Goal: Task Accomplishment & Management: Complete application form

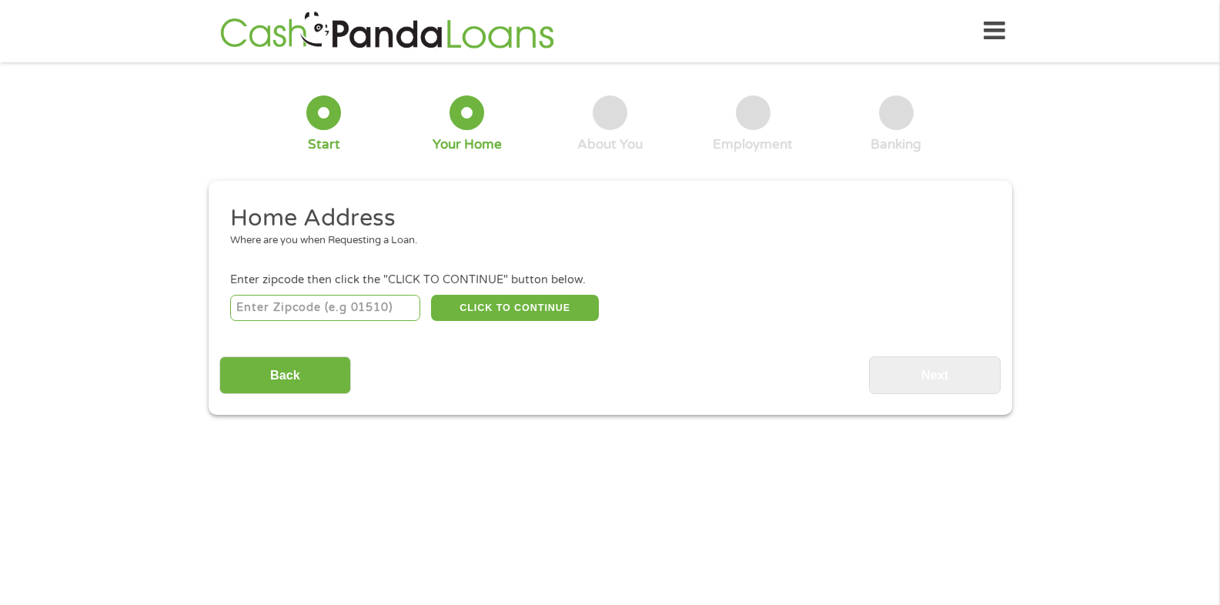
click at [327, 315] on input "number" at bounding box center [325, 308] width 190 height 26
type input "98003"
click at [459, 320] on button "CLICK TO CONTINUE" at bounding box center [515, 308] width 168 height 26
type input "98003"
type input "Federal Way"
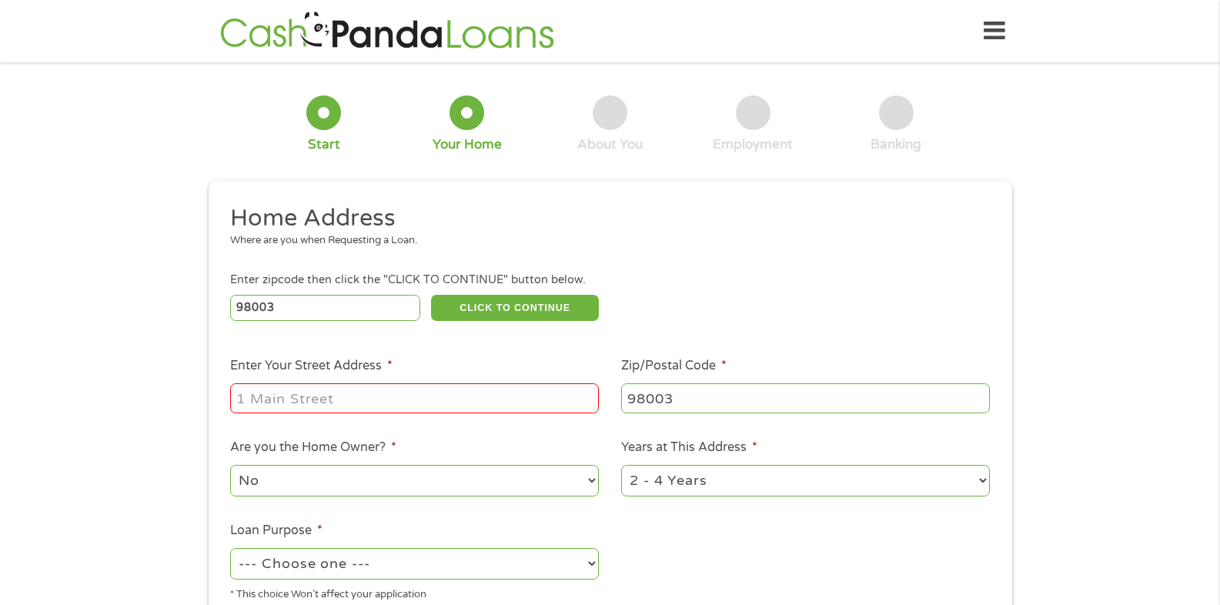
click at [363, 400] on input "Enter Your Street Address *" at bounding box center [414, 397] width 369 height 29
type input "[STREET_ADDRESS]"
click at [333, 452] on label "Are you the Home Owner? *" at bounding box center [313, 448] width 166 height 16
click at [333, 465] on select "No Yes" at bounding box center [414, 481] width 369 height 32
click at [695, 487] on select "1 Year or less 1 - 2 Years 2 - 4 Years Over 4 Years" at bounding box center [805, 481] width 369 height 32
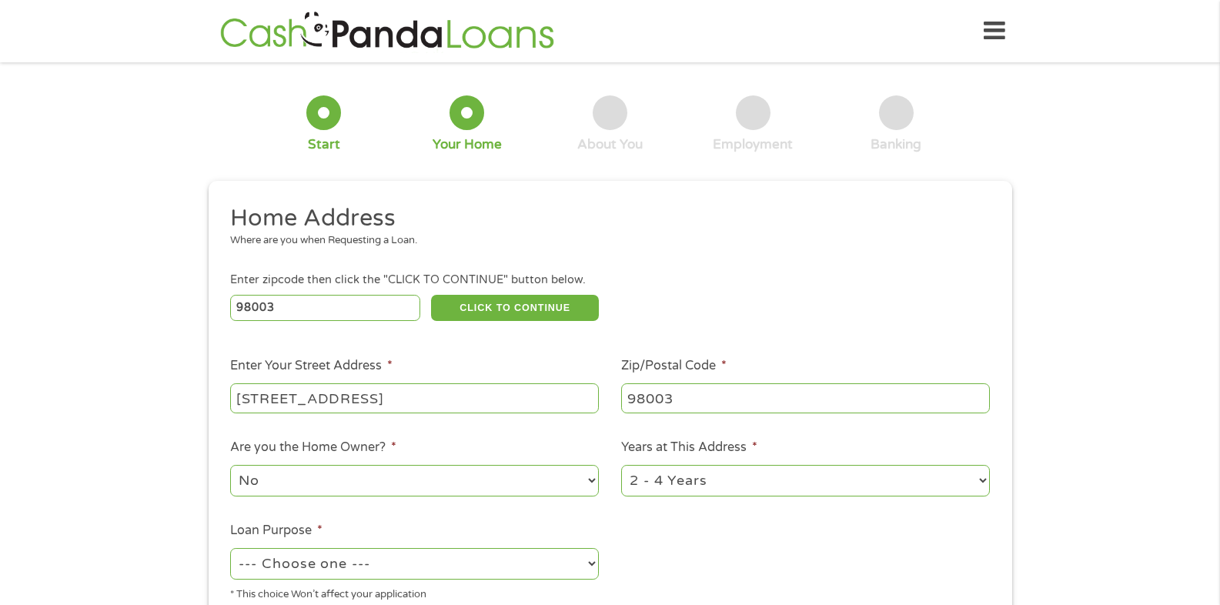
select select "60months"
click at [621, 465] on select "1 Year or less 1 - 2 Years 2 - 4 Years Over 4 Years" at bounding box center [805, 481] width 369 height 32
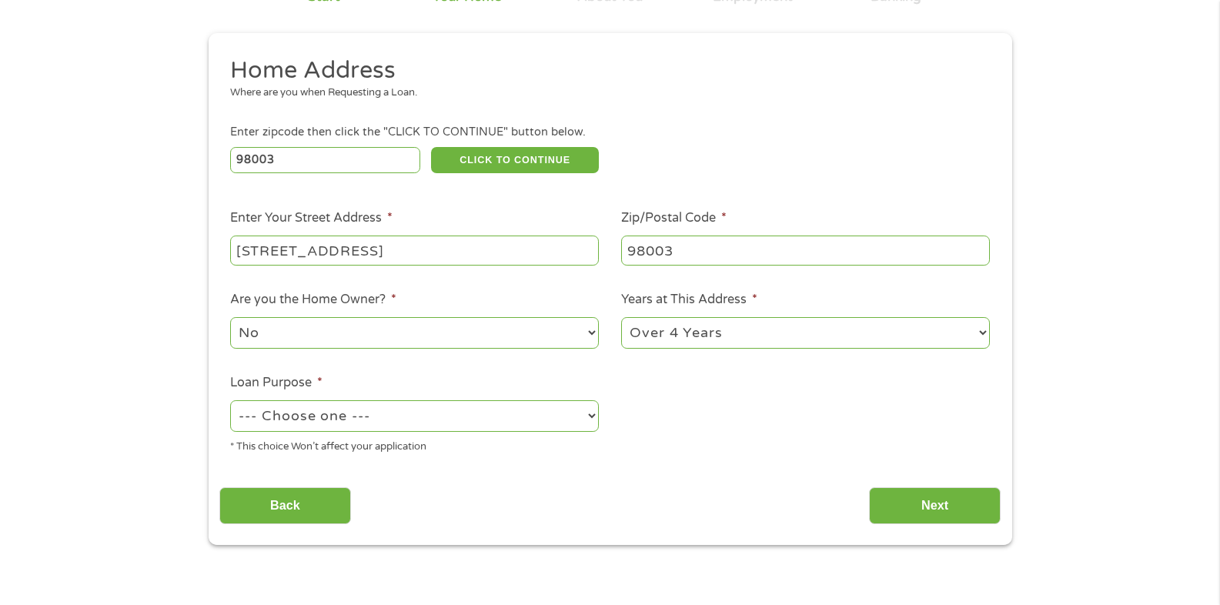
scroll to position [154, 0]
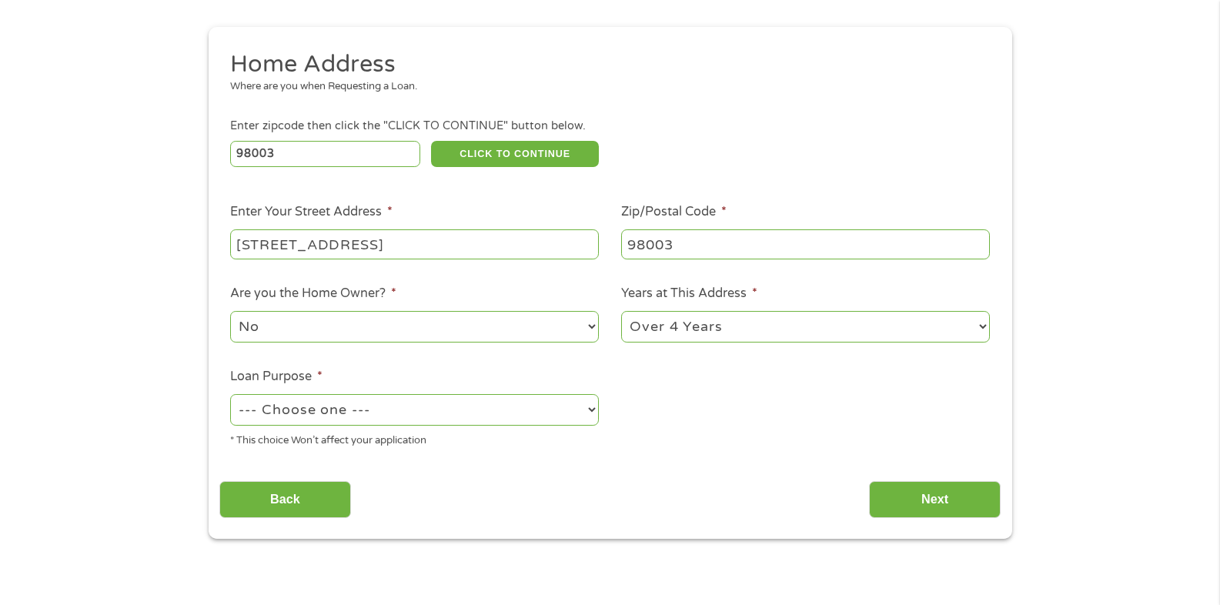
click at [471, 402] on select "--- Choose one --- Pay Bills Debt Consolidation Home Improvement Major Purchase…" at bounding box center [414, 410] width 369 height 32
select select "shorttermcash"
click at [230, 394] on select "--- Choose one --- Pay Bills Debt Consolidation Home Improvement Major Purchase…" at bounding box center [414, 410] width 369 height 32
click at [909, 500] on input "Next" at bounding box center [935, 500] width 132 height 38
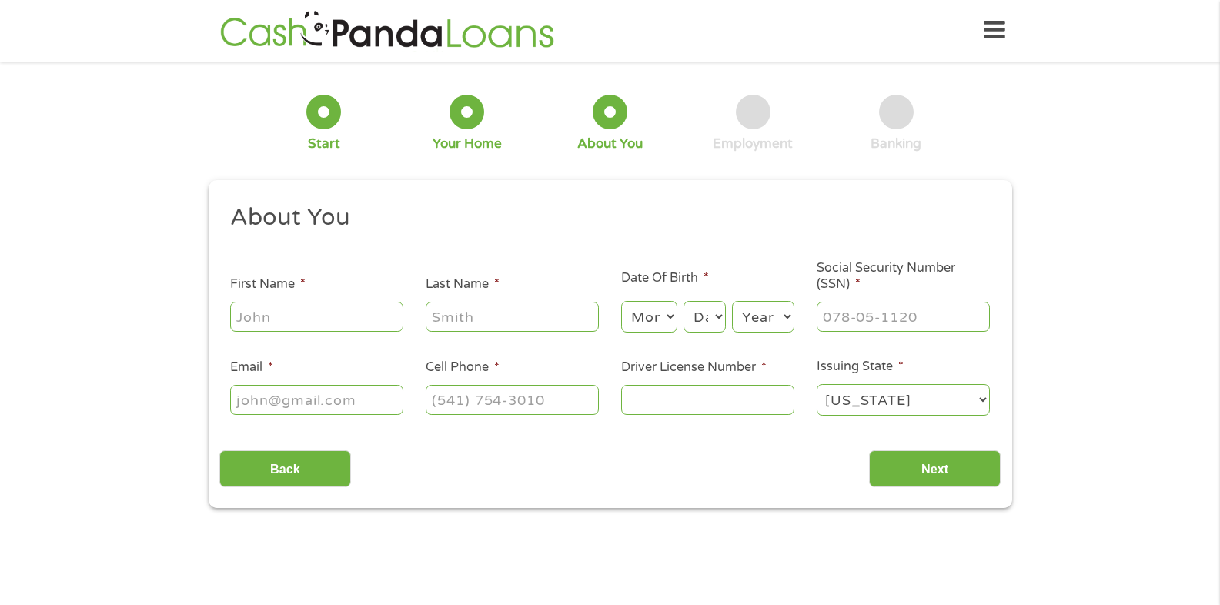
scroll to position [0, 0]
click at [252, 319] on input "First Name *" at bounding box center [316, 317] width 173 height 29
type input "[PERSON_NAME]"
type input "[PHONE_NUMBER]"
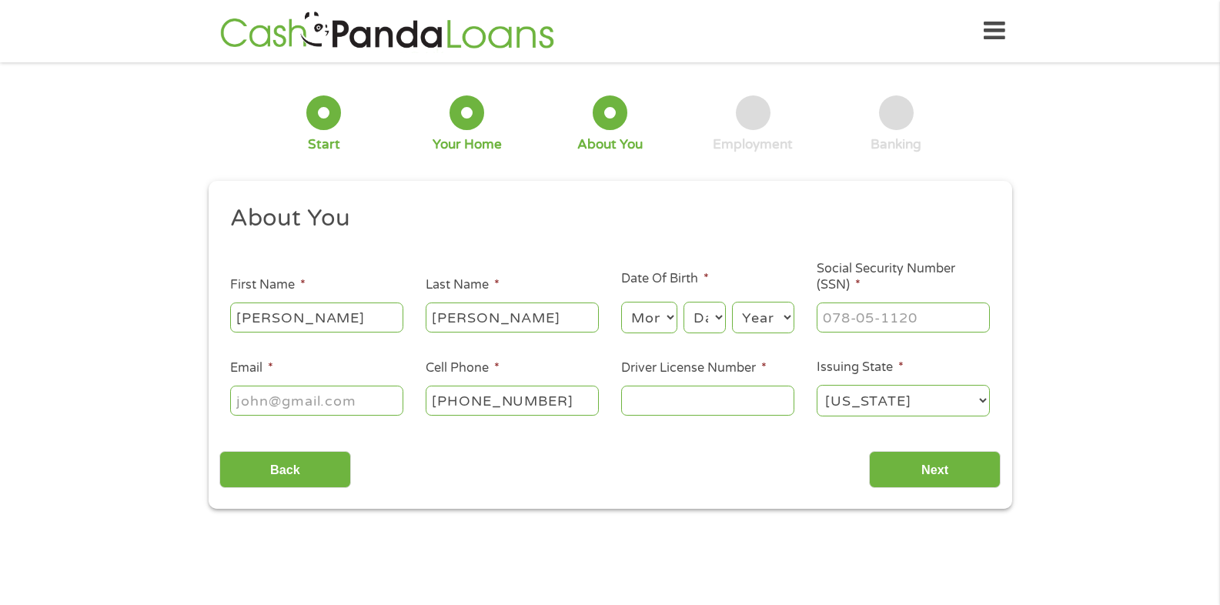
click at [321, 410] on input "Email *" at bounding box center [316, 400] width 173 height 29
click at [303, 399] on input "j" at bounding box center [316, 400] width 173 height 29
type input "[EMAIL_ADDRESS][DOMAIN_NAME]"
click at [669, 319] on select "Month 1 2 3 4 5 6 7 8 9 10 11 12" at bounding box center [649, 318] width 56 height 32
select select "9"
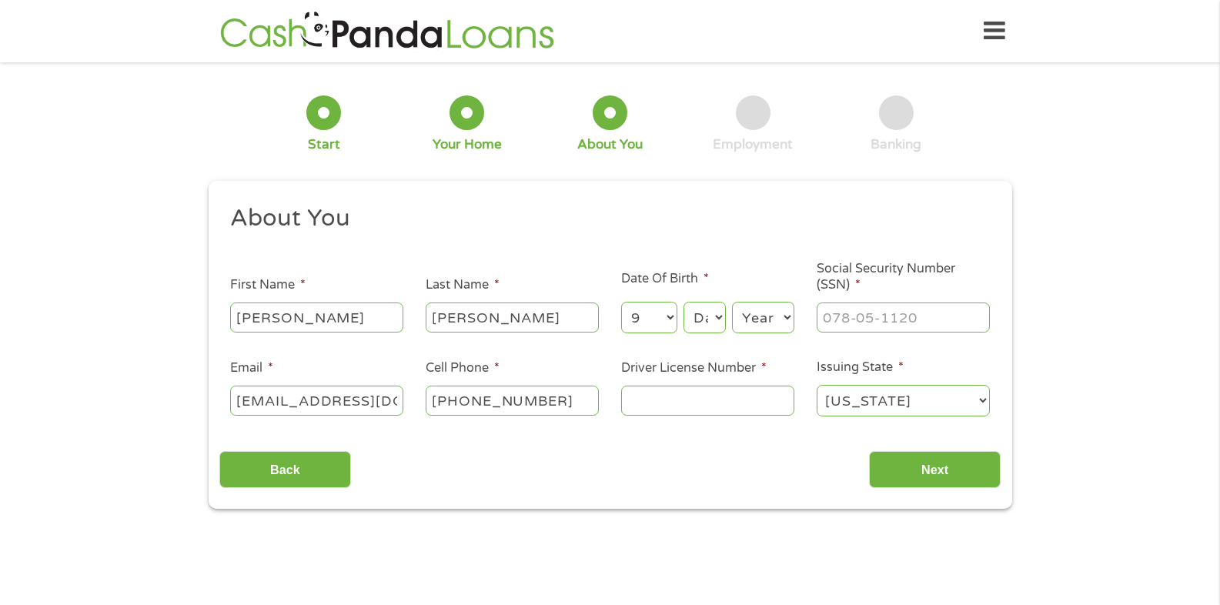
click at [621, 302] on select "Month 1 2 3 4 5 6 7 8 9 10 11 12" at bounding box center [649, 318] width 56 height 32
click at [704, 313] on select "Day 1 2 3 4 5 6 7 8 9 10 11 12 13 14 15 16 17 18 19 20 21 22 23 24 25 26 27 28 …" at bounding box center [705, 318] width 42 height 32
select select "18"
click at [684, 302] on select "Day 1 2 3 4 5 6 7 8 9 10 11 12 13 14 15 16 17 18 19 20 21 22 23 24 25 26 27 28 …" at bounding box center [705, 318] width 42 height 32
click at [777, 314] on select "Year [DATE] 2006 2005 2004 2003 2002 2001 2000 1999 1998 1997 1996 1995 1994 19…" at bounding box center [763, 318] width 62 height 32
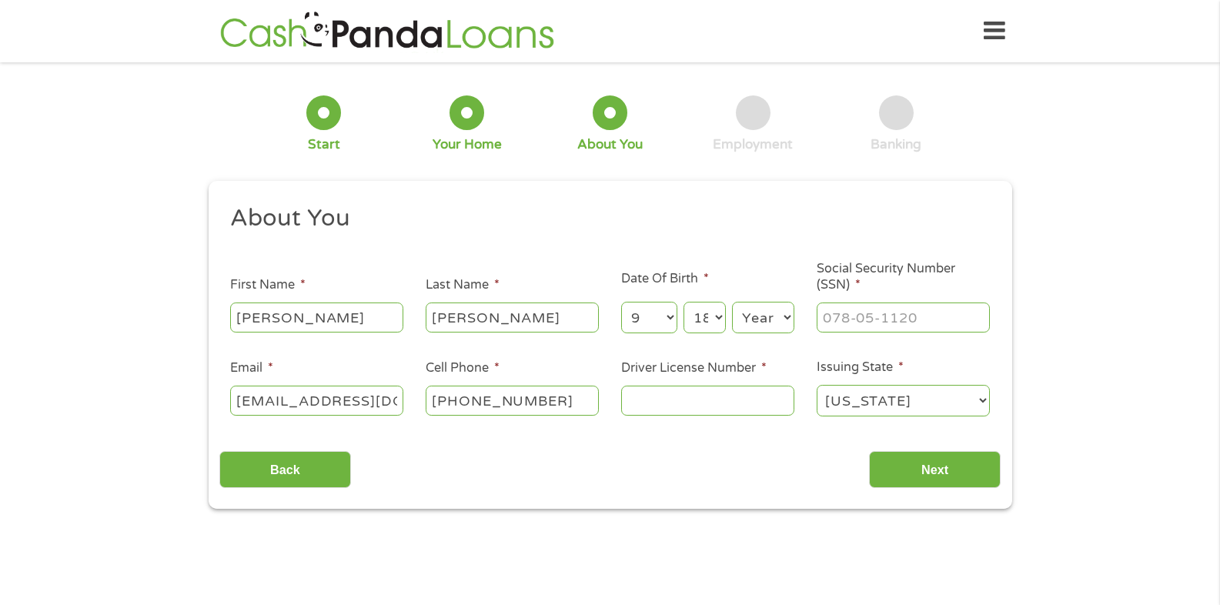
select select "1963"
click at [732, 302] on select "Year [DATE] 2006 2005 2004 2003 2002 2001 2000 1999 1998 1997 1996 1995 1994 19…" at bounding box center [763, 318] width 62 height 32
click at [840, 302] on div at bounding box center [903, 317] width 173 height 35
click at [843, 311] on input "___-__-____" at bounding box center [903, 317] width 173 height 29
type input "574-50-2138"
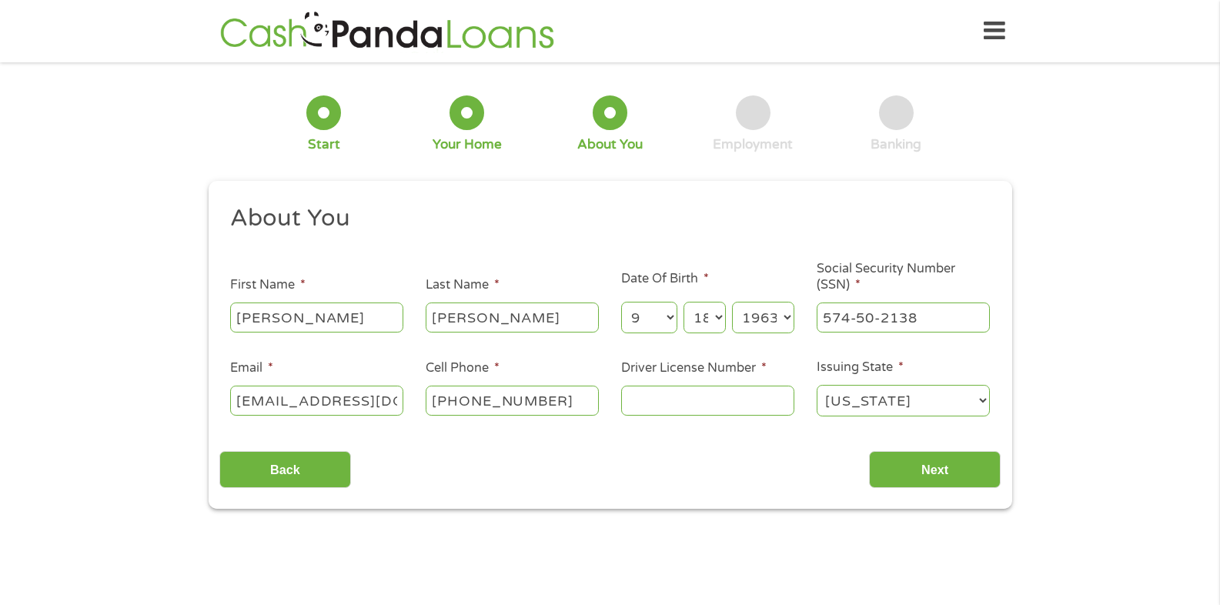
click at [716, 388] on input "Driver License Number *" at bounding box center [707, 400] width 173 height 29
type input "WDL7ZNN3033B"
click at [936, 474] on input "Next" at bounding box center [935, 470] width 132 height 38
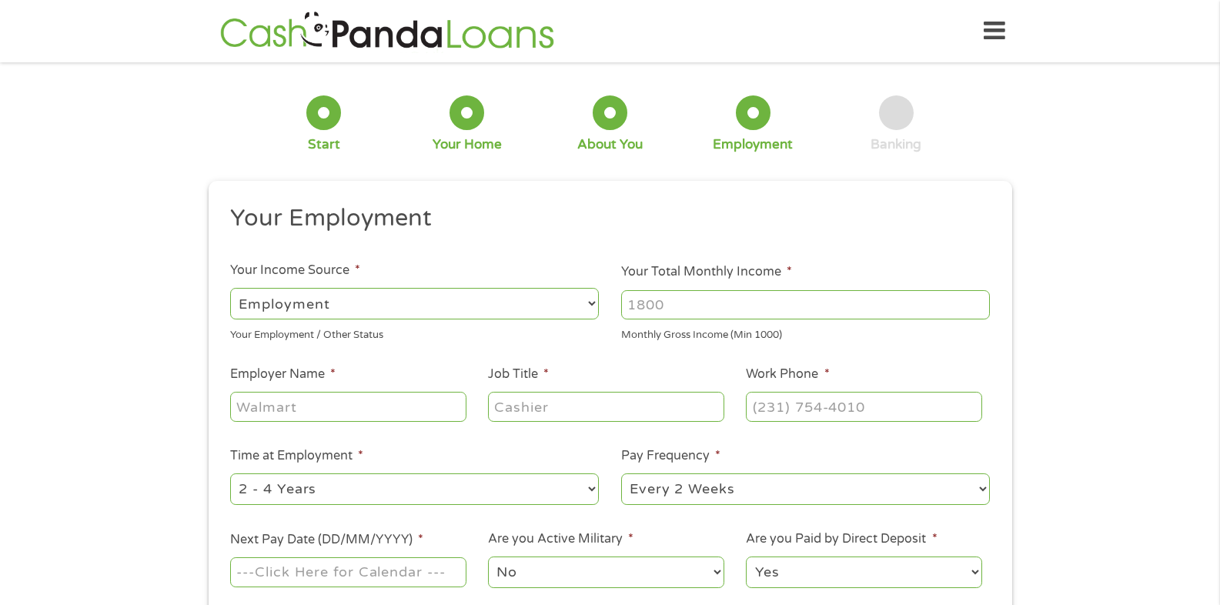
scroll to position [6, 6]
click at [663, 317] on input "Your Total Monthly Income *" at bounding box center [805, 304] width 369 height 29
type input "3392"
click at [277, 412] on input "Employer Name *" at bounding box center [348, 406] width 236 height 29
type input "Ryder"
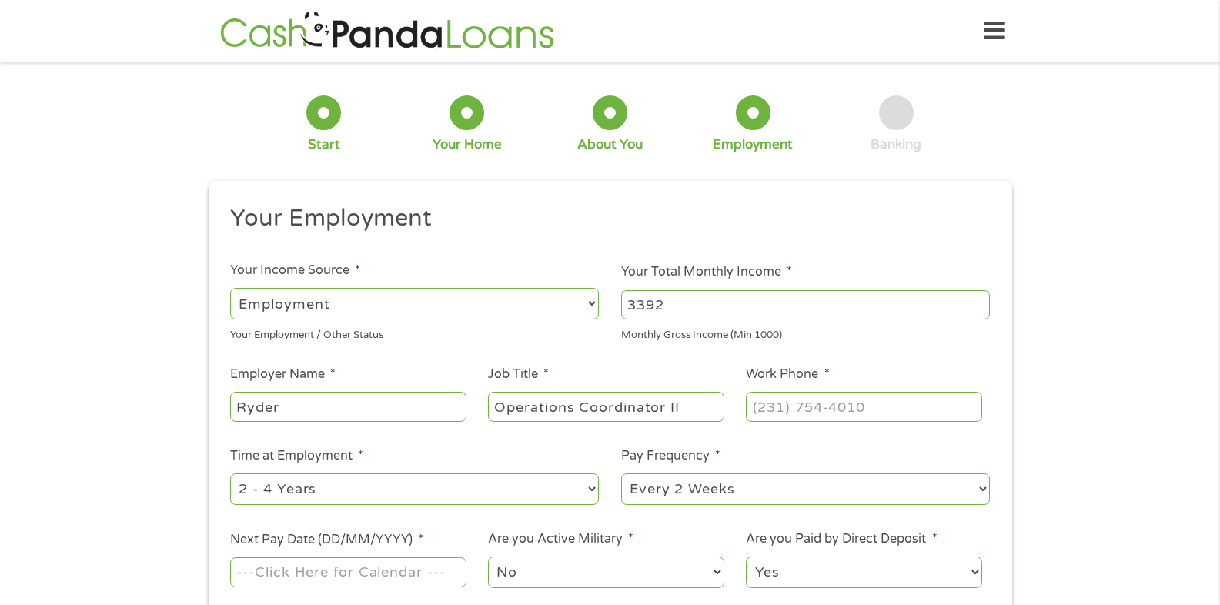
type input "Operations Coordinator II"
type input "[PHONE_NUMBER]"
click at [930, 393] on input "[PHONE_NUMBER]" at bounding box center [864, 406] width 236 height 29
click at [339, 496] on select "--- Choose one --- 1 Year or less 1 - 2 Years 2 - 4 Years Over 4 Years" at bounding box center [414, 489] width 369 height 32
select select "60months"
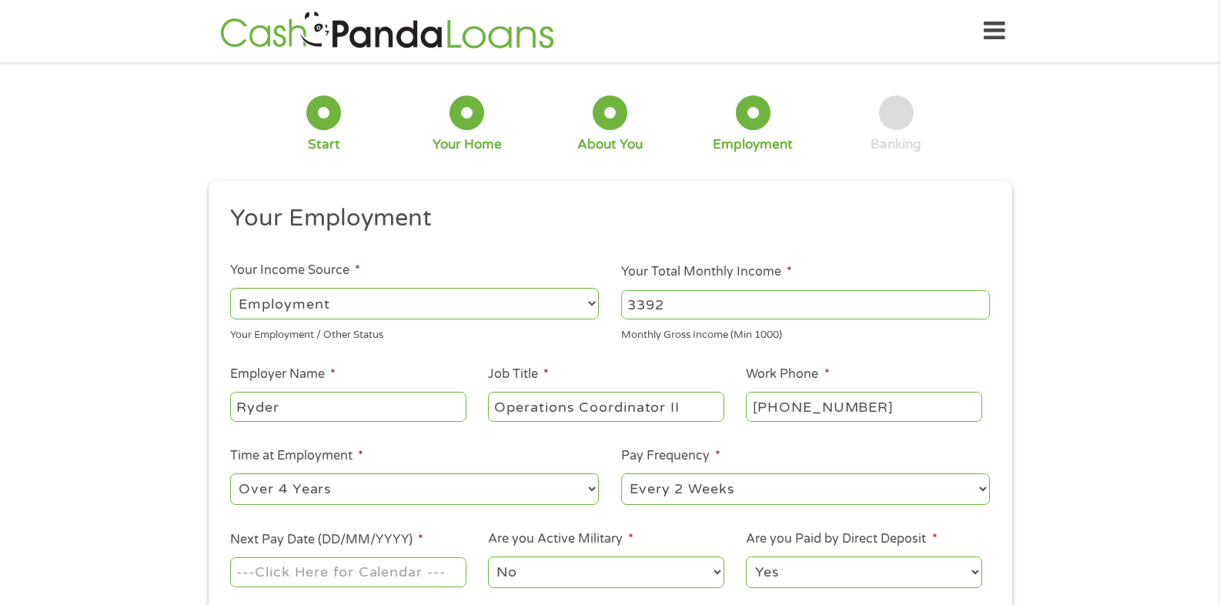
click at [230, 473] on select "--- Choose one --- 1 Year or less 1 - 2 Years 2 - 4 Years Over 4 Years" at bounding box center [414, 489] width 369 height 32
click at [674, 492] on select "--- Choose one --- Every 2 Weeks Every Week Monthly Semi-Monthly" at bounding box center [805, 489] width 369 height 32
click at [683, 493] on select "--- Choose one --- Every 2 Weeks Every Week Monthly Semi-Monthly" at bounding box center [805, 489] width 369 height 32
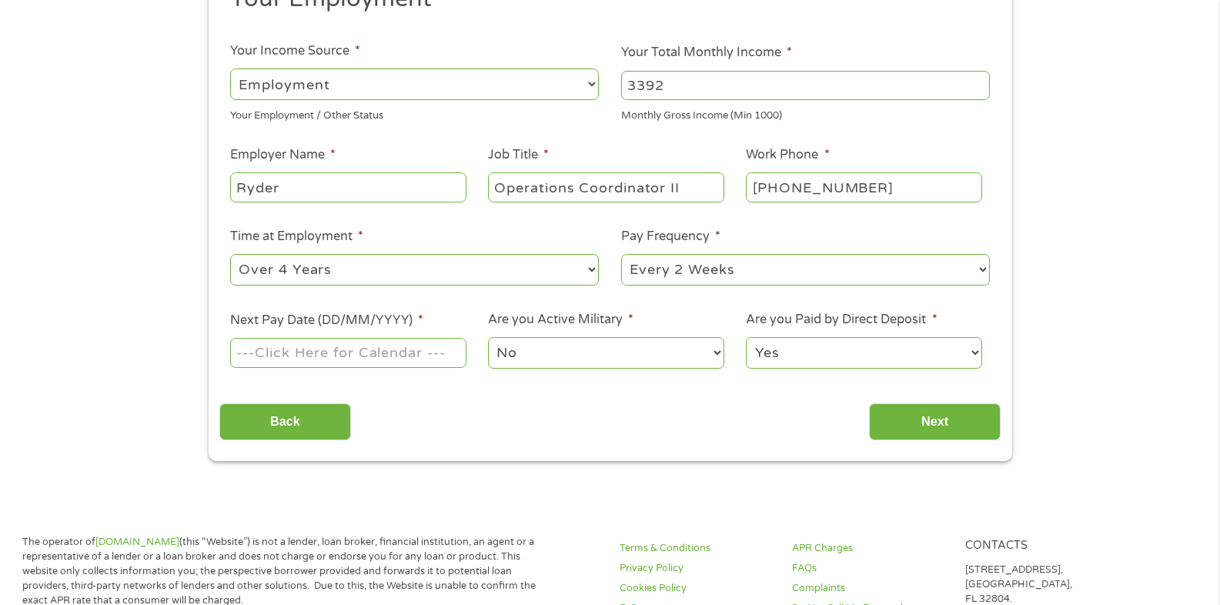
scroll to position [231, 0]
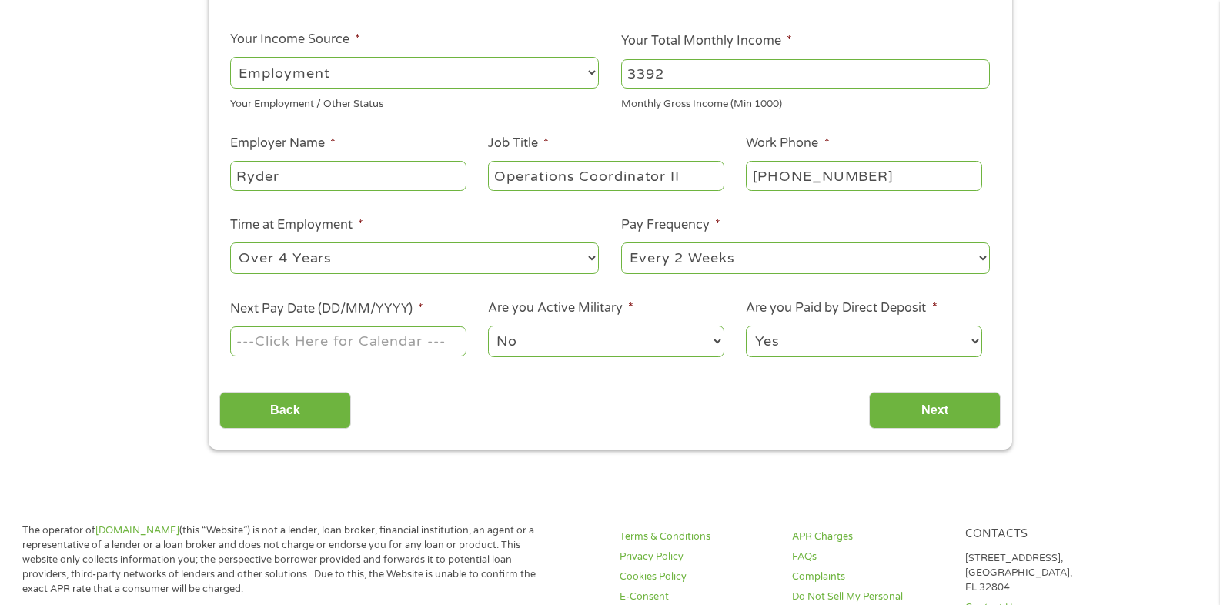
click at [343, 348] on input "Next Pay Date (DD/MM/YYYY) *" at bounding box center [348, 340] width 236 height 29
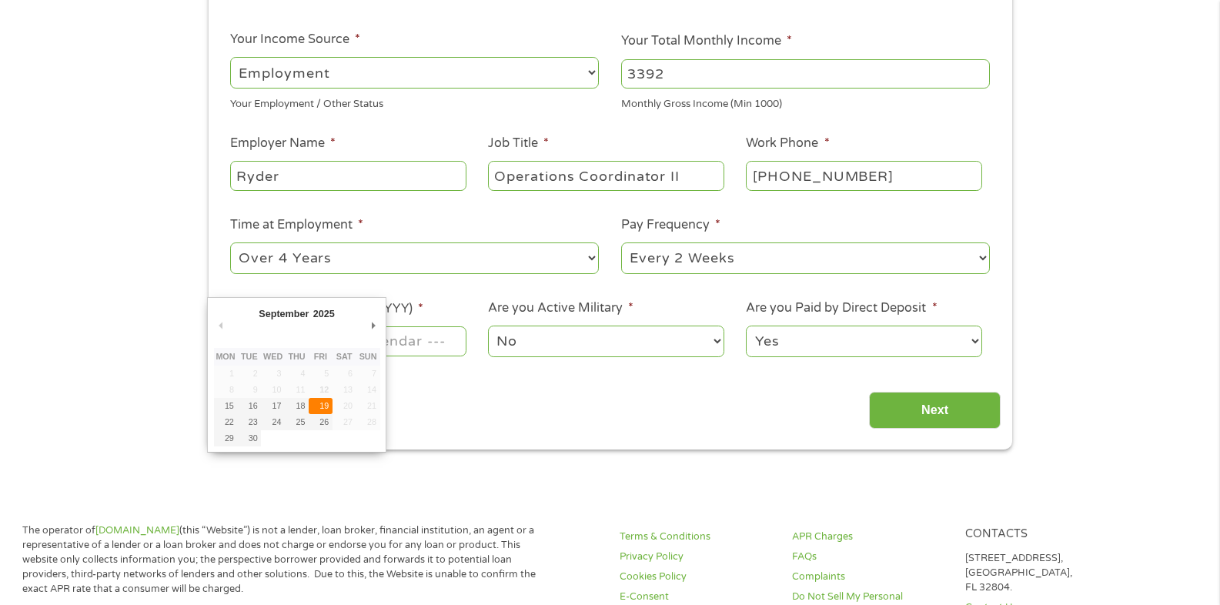
type input "[DATE]"
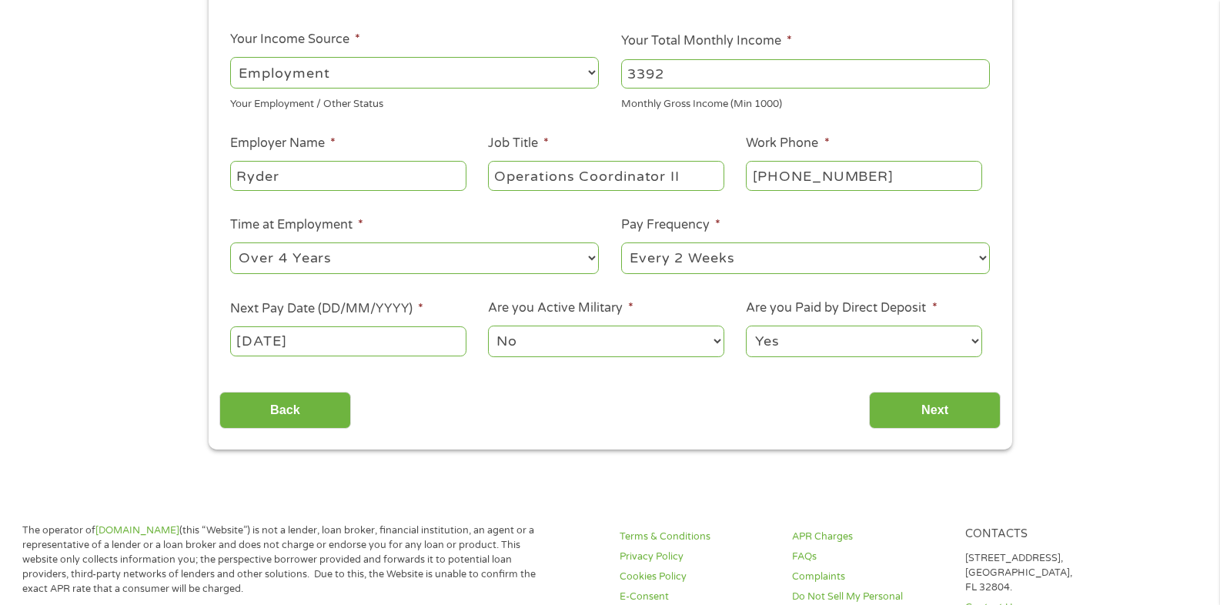
click at [928, 338] on select "Yes No" at bounding box center [864, 342] width 236 height 32
click at [969, 413] on input "Next" at bounding box center [935, 411] width 132 height 38
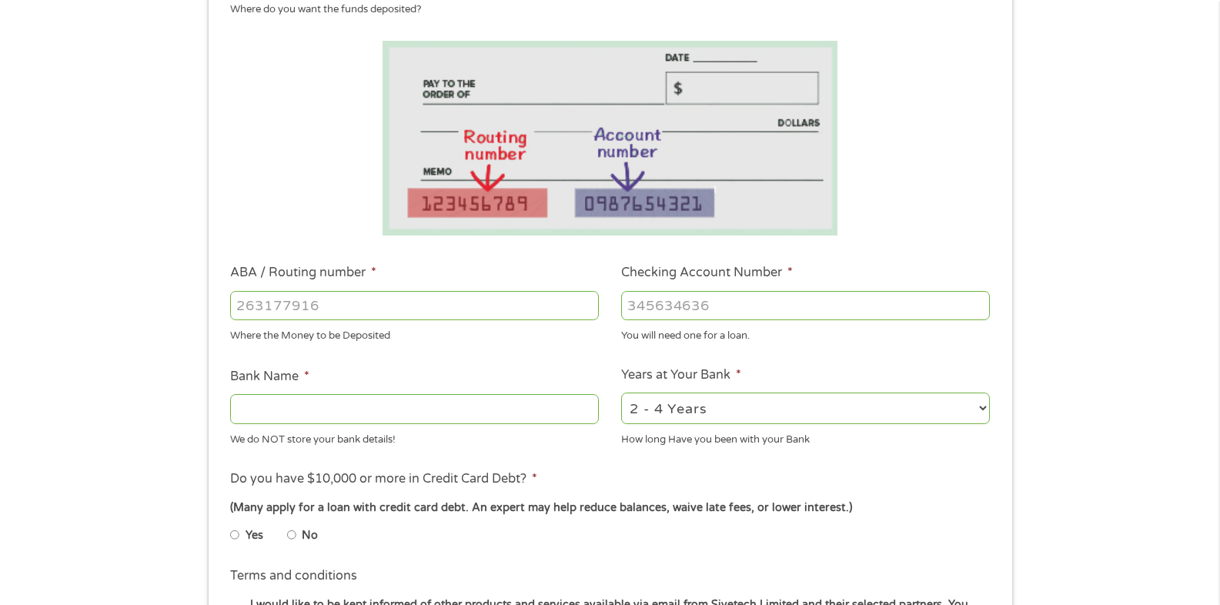
click at [314, 309] on input "ABA / Routing number *" at bounding box center [414, 305] width 369 height 29
type input "073972181"
type input "METABANK"
type input "073972181"
click at [635, 309] on input "Checking Account Number *" at bounding box center [805, 305] width 369 height 29
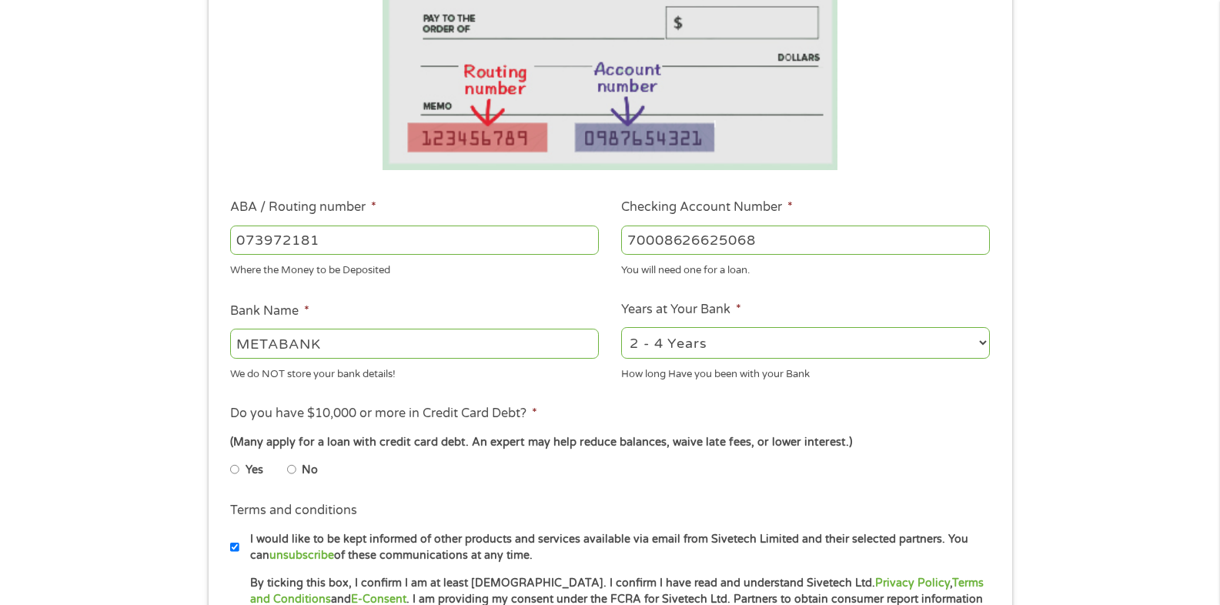
scroll to position [385, 0]
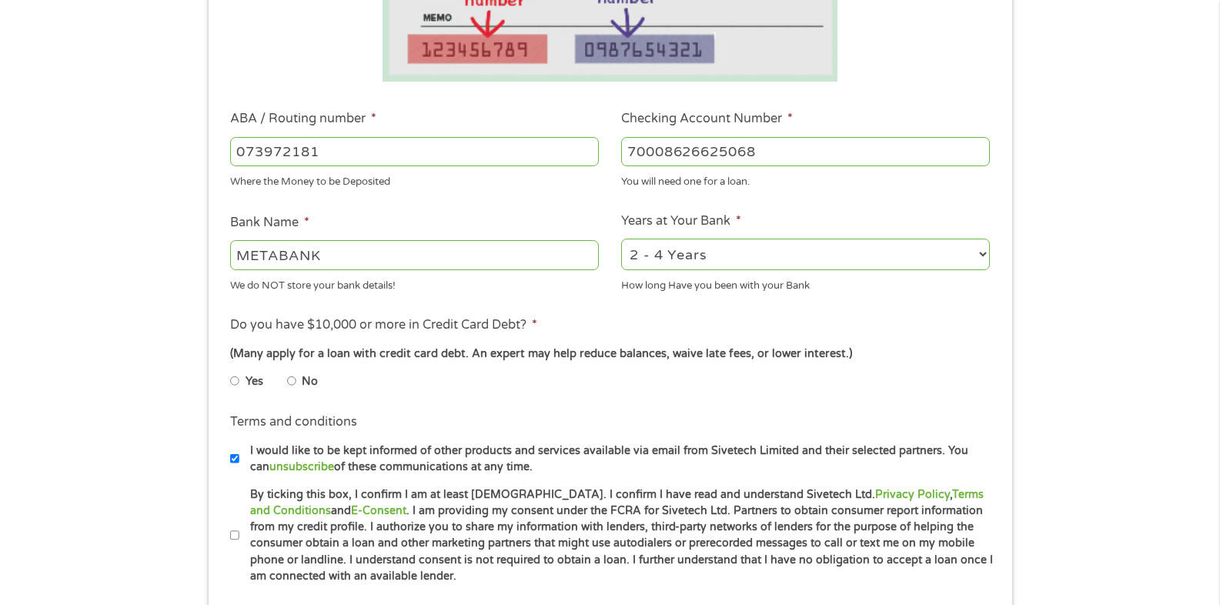
type input "70008626625068"
click at [285, 378] on li "Yes" at bounding box center [258, 381] width 57 height 30
click at [296, 380] on li "No" at bounding box center [314, 381] width 55 height 30
click at [292, 382] on input "No" at bounding box center [291, 381] width 9 height 25
radio input "true"
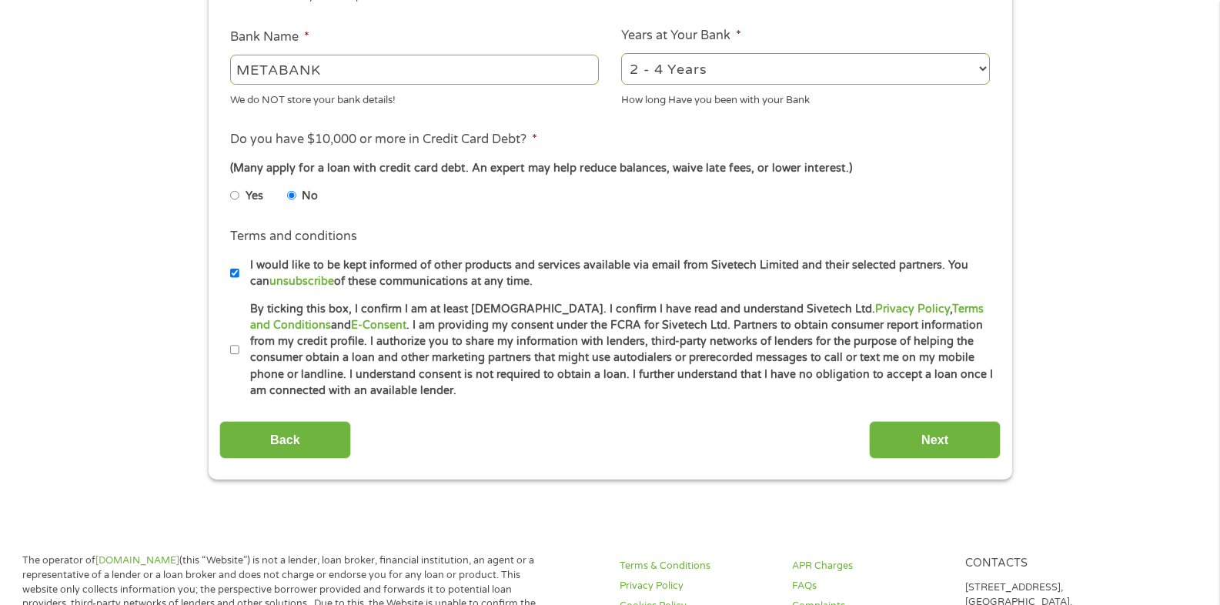
scroll to position [616, 0]
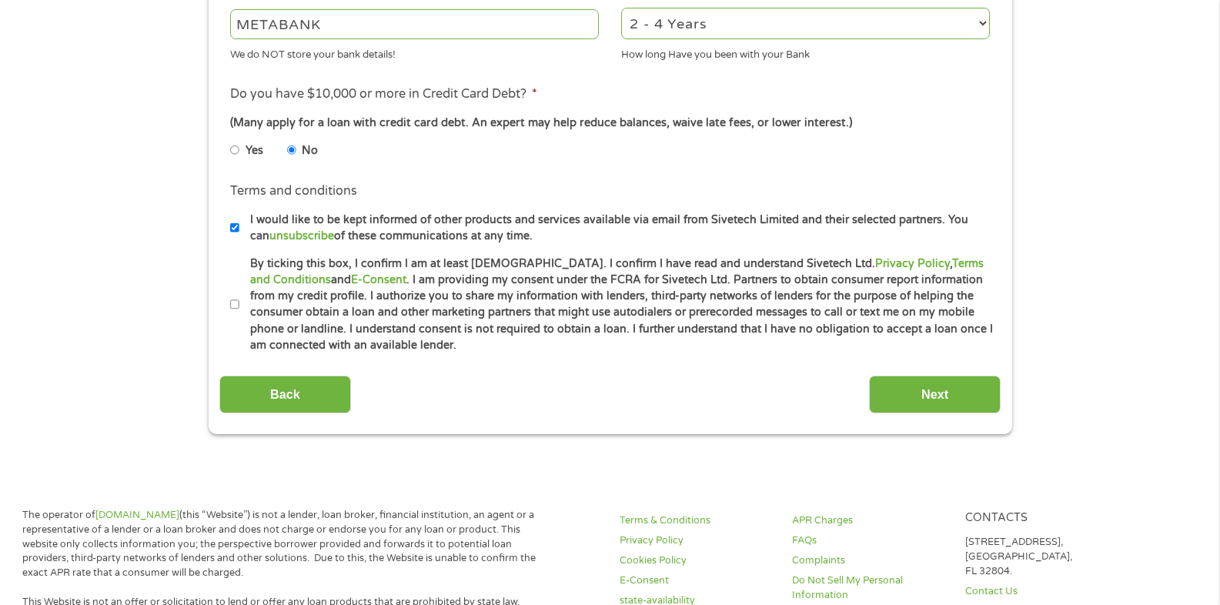
click at [222, 299] on li "Terms and conditions * By ticking this box, I confirm I am at least [DEMOGRAPHI…" at bounding box center [609, 305] width 781 height 99
click at [228, 303] on li "Terms and conditions * By ticking this box, I confirm I am at least [DEMOGRAPHI…" at bounding box center [609, 305] width 781 height 99
click at [239, 309] on label "By ticking this box, I confirm I am at least [DEMOGRAPHIC_DATA]. I confirm I ha…" at bounding box center [616, 305] width 755 height 99
click at [239, 309] on input "By ticking this box, I confirm I am at least [DEMOGRAPHIC_DATA]. I confirm I ha…" at bounding box center [234, 305] width 9 height 25
checkbox input "true"
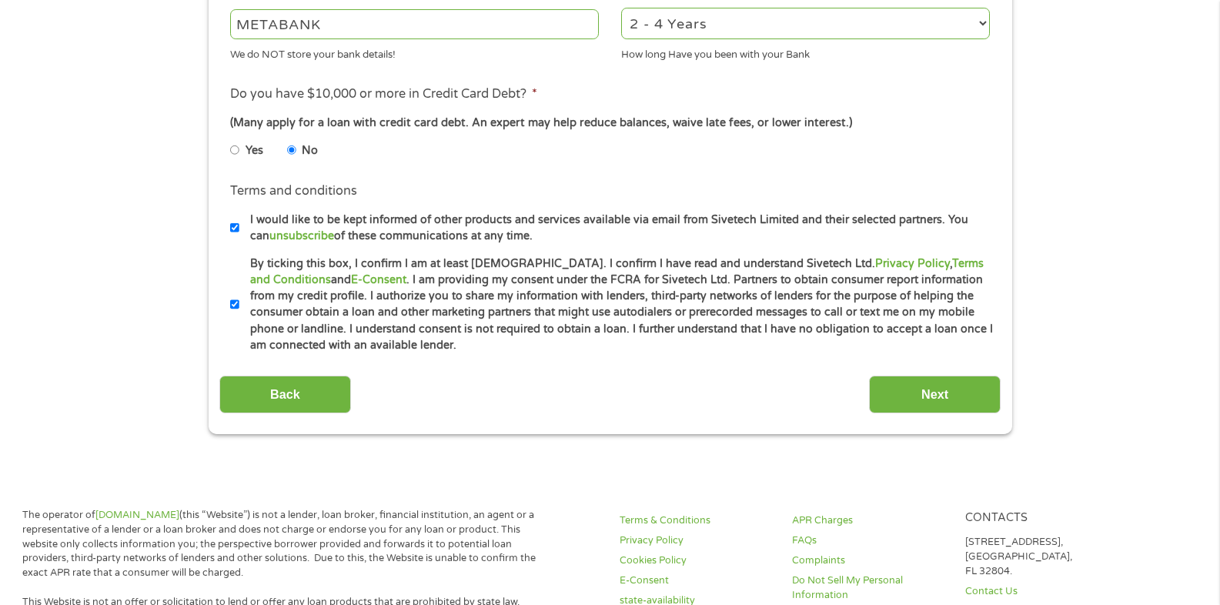
click at [238, 225] on input "I would like to be kept informed of other products and services available via e…" at bounding box center [234, 228] width 9 height 25
checkbox input "false"
click at [985, 389] on input "Next" at bounding box center [935, 395] width 132 height 38
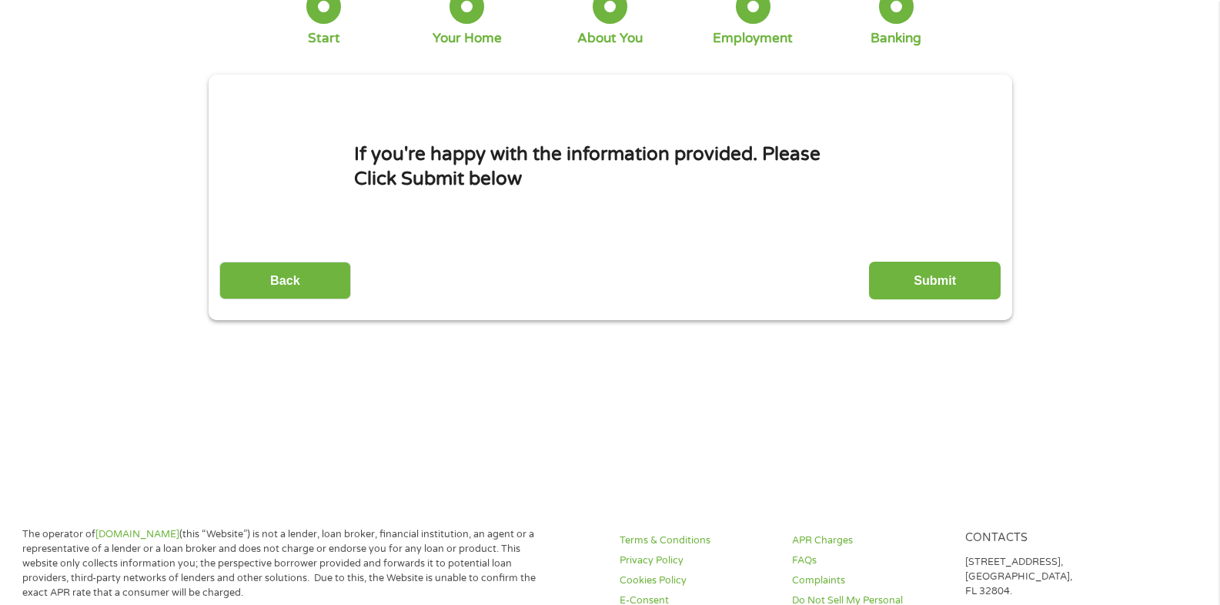
scroll to position [0, 0]
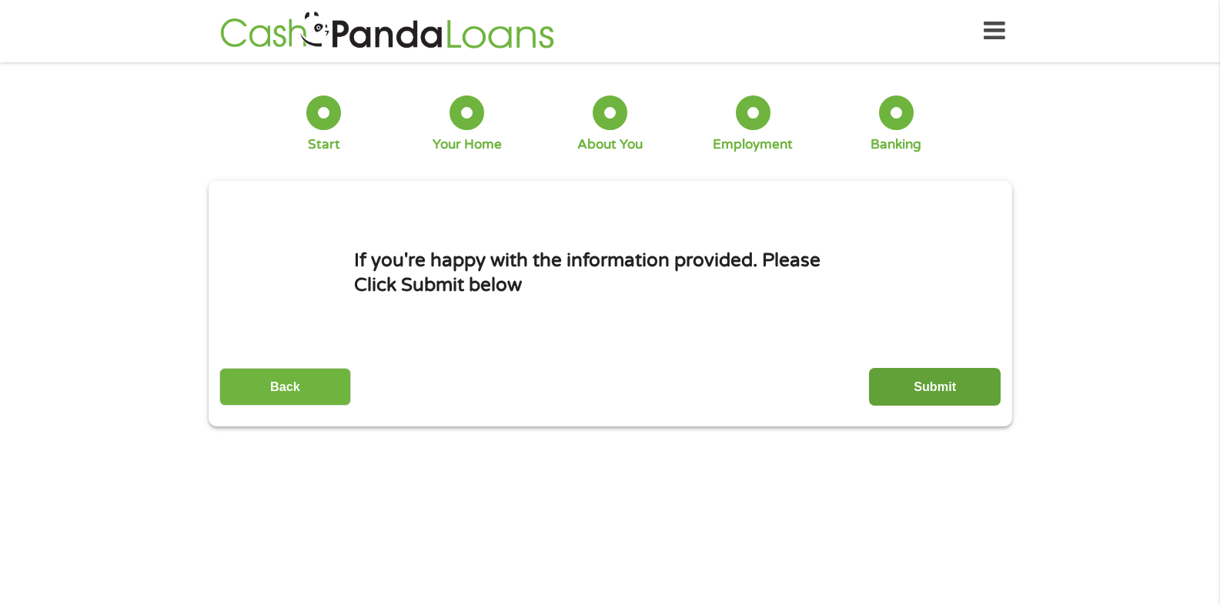
click at [907, 382] on input "Submit" at bounding box center [935, 387] width 132 height 38
